Goal: Navigation & Orientation: Understand site structure

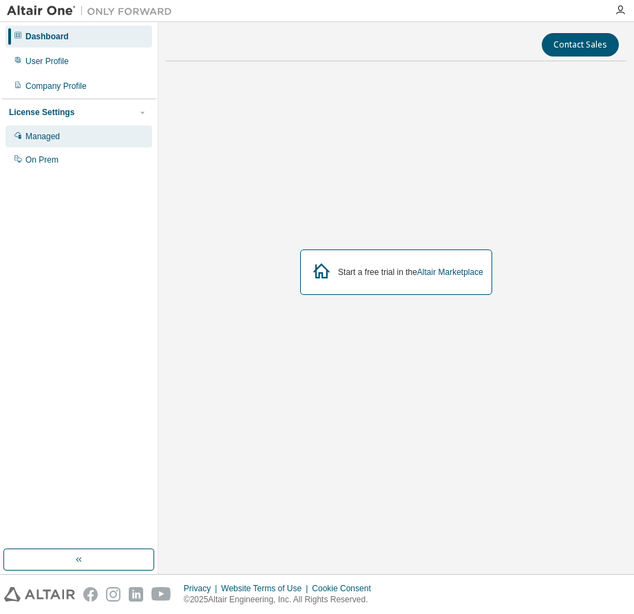
click at [34, 136] on div "Managed" at bounding box center [42, 136] width 34 height 11
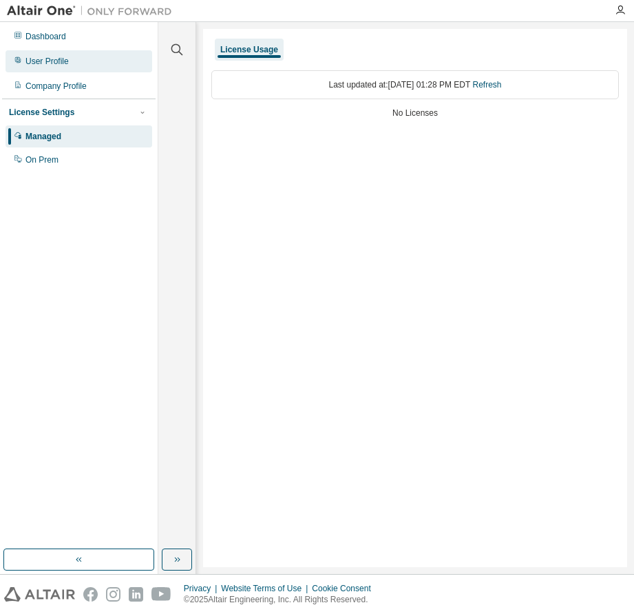
click at [32, 65] on div "User Profile" at bounding box center [46, 61] width 43 height 11
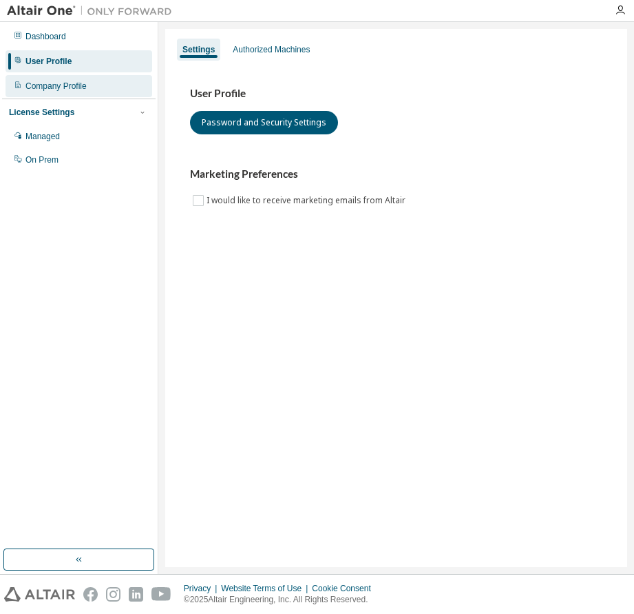
click at [52, 83] on div "Company Profile" at bounding box center [55, 86] width 61 height 11
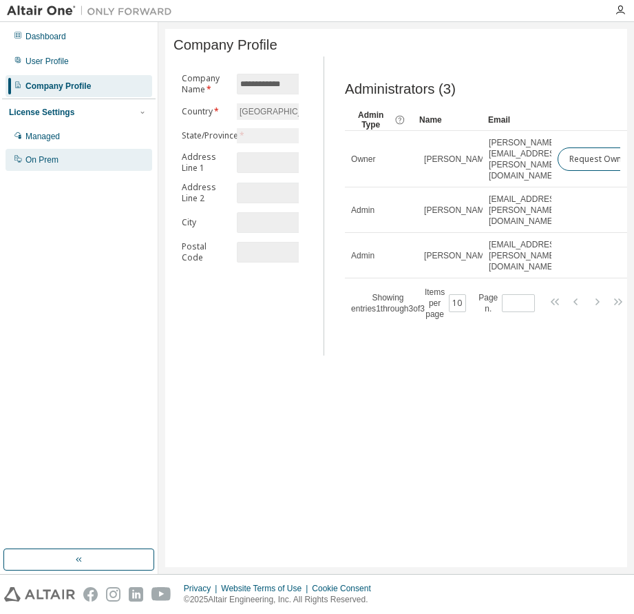
click at [48, 158] on div "On Prem" at bounding box center [41, 159] width 33 height 11
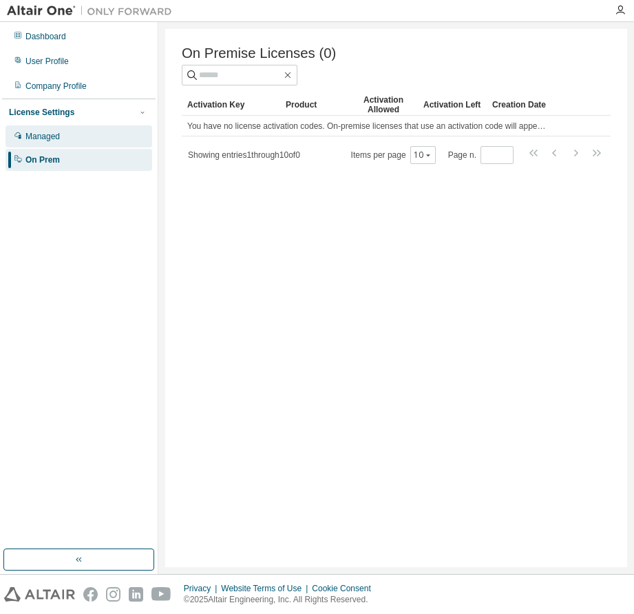
click at [48, 138] on div "Managed" at bounding box center [42, 136] width 34 height 11
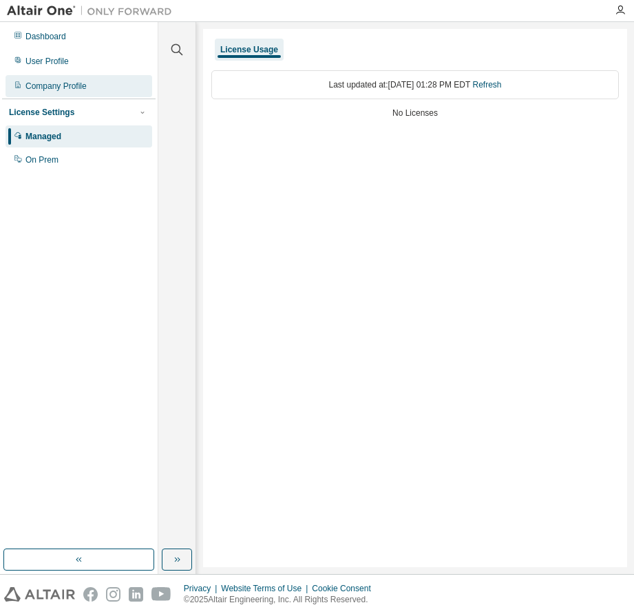
click at [34, 92] on div "Company Profile" at bounding box center [79, 86] width 147 height 22
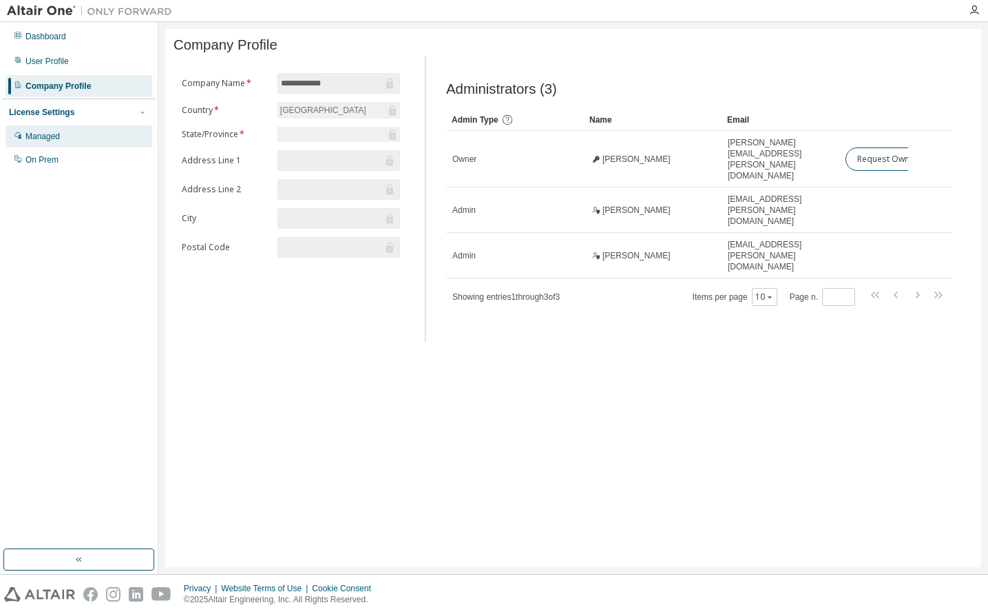
click at [54, 138] on div "Managed" at bounding box center [42, 136] width 34 height 11
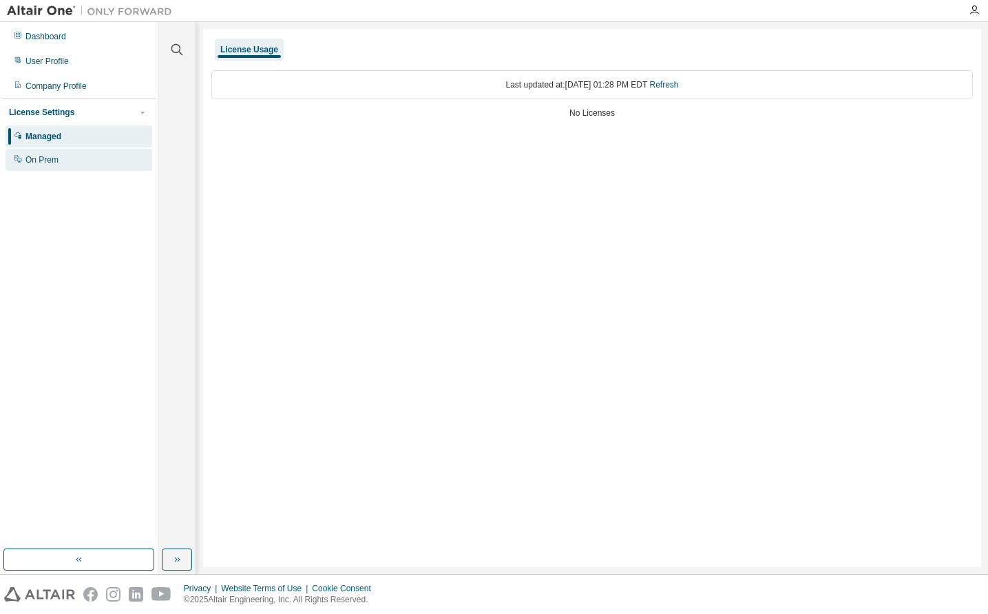
click at [38, 160] on div "On Prem" at bounding box center [41, 159] width 33 height 11
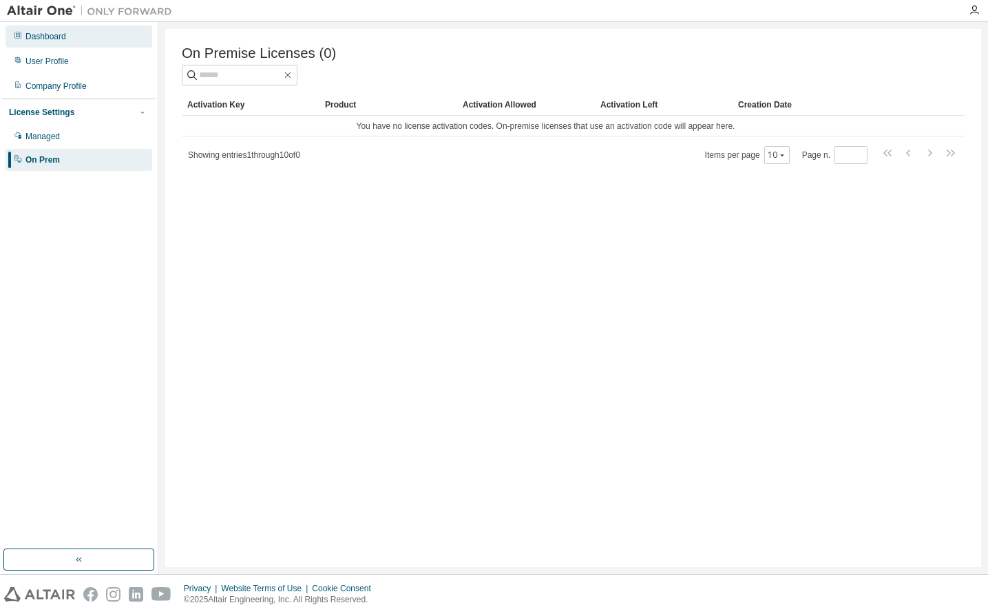
click at [41, 38] on div "Dashboard" at bounding box center [45, 36] width 41 height 11
